Goal: Task Accomplishment & Management: Manage account settings

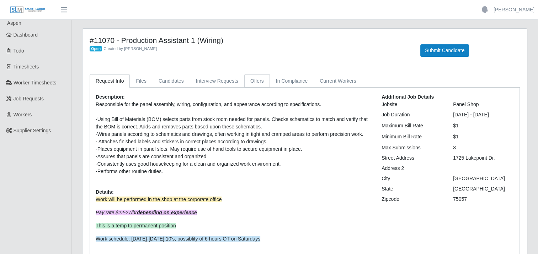
click at [255, 82] on link "Offers" at bounding box center [257, 81] width 26 height 14
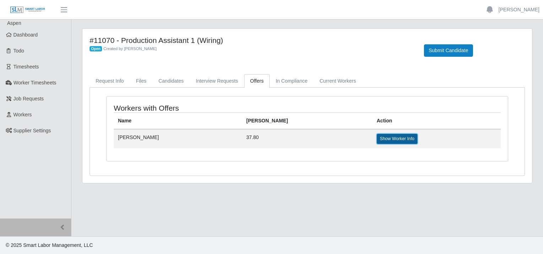
click at [377, 140] on link "Show Worker Info" at bounding box center [397, 139] width 41 height 10
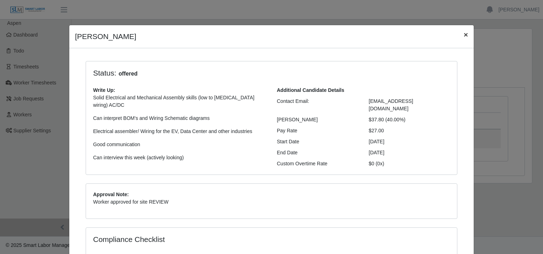
click at [464, 36] on span "×" at bounding box center [466, 35] width 4 height 8
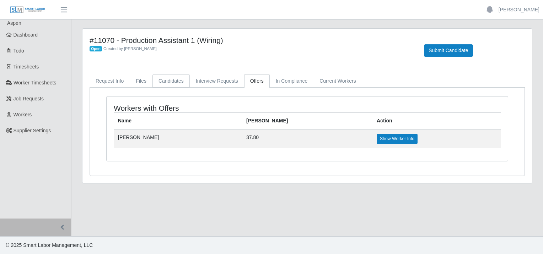
click at [172, 80] on link "Candidates" at bounding box center [170, 81] width 37 height 14
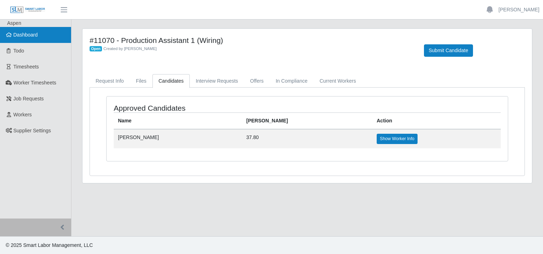
click at [23, 36] on span "Dashboard" at bounding box center [26, 35] width 25 height 6
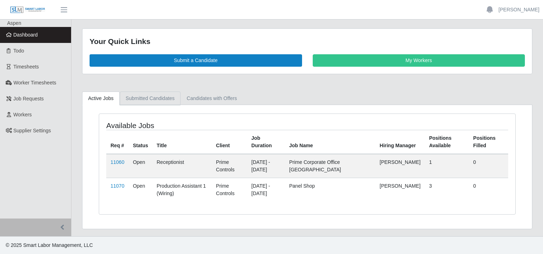
click at [144, 97] on link "Submitted Candidates" at bounding box center [150, 99] width 61 height 14
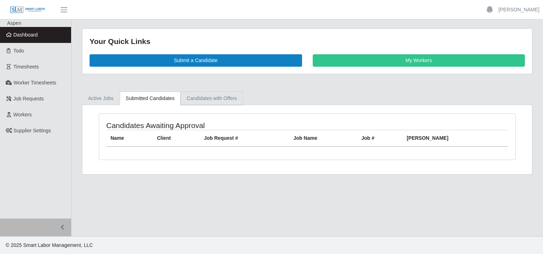
click at [209, 98] on link "Candidates with Offers" at bounding box center [212, 99] width 62 height 14
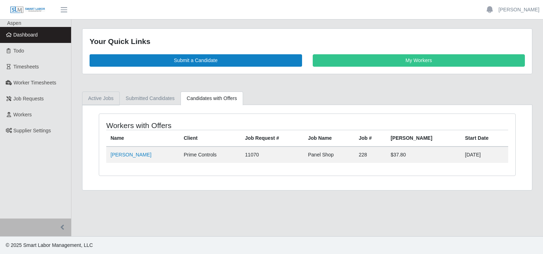
click at [101, 96] on link "Active Jobs" at bounding box center [101, 99] width 38 height 14
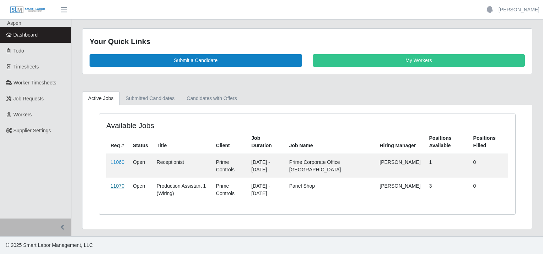
click at [116, 183] on link "11070" at bounding box center [118, 186] width 14 height 6
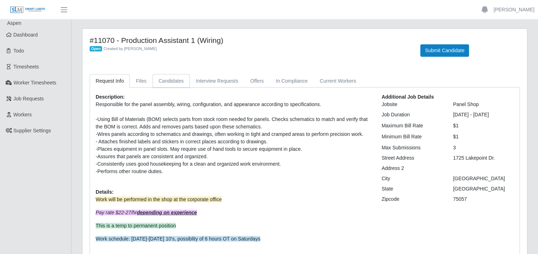
click at [178, 84] on link "Candidates" at bounding box center [170, 81] width 37 height 14
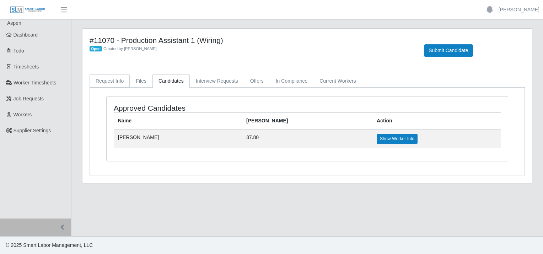
click at [115, 81] on link "Request Info" at bounding box center [110, 81] width 40 height 14
